Goal: Information Seeking & Learning: Learn about a topic

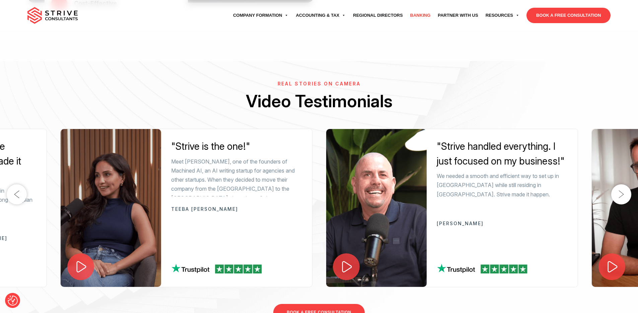
click at [413, 13] on link "Banking" at bounding box center [421, 15] width 28 height 19
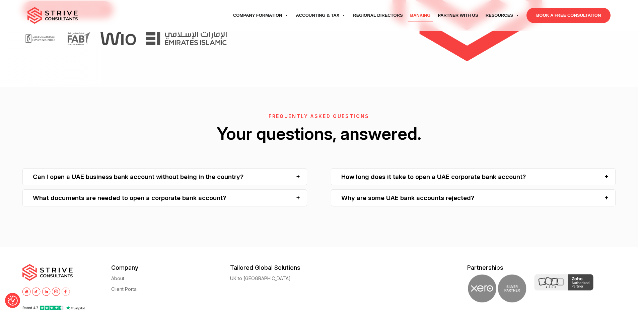
scroll to position [1810, 0]
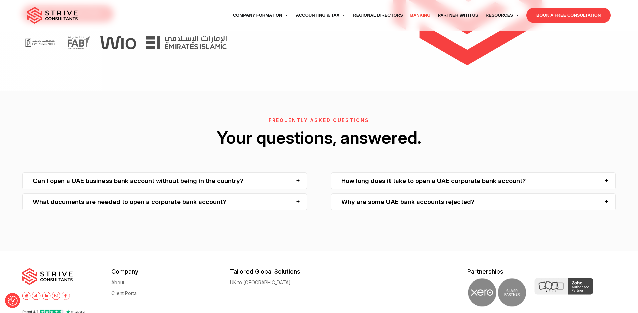
click at [56, 291] on img at bounding box center [56, 295] width 8 height 8
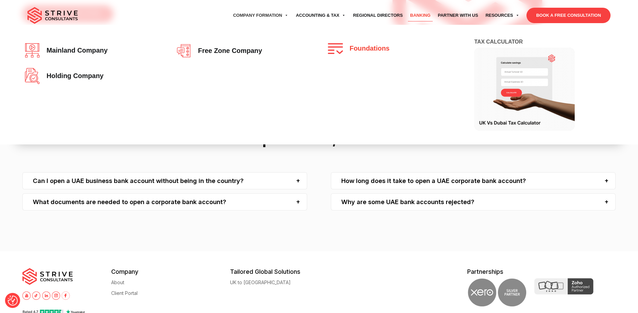
click at [350, 47] on span "Foundations" at bounding box center [367, 48] width 43 height 7
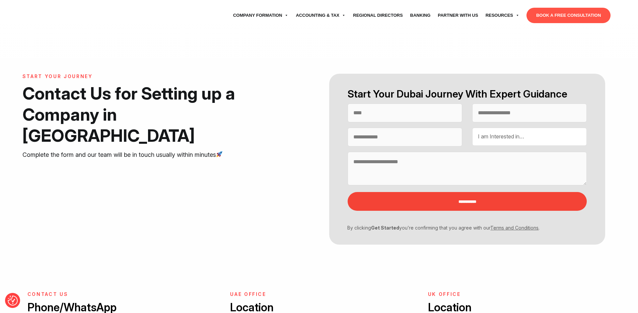
select select "Contact form"
